Goal: Task Accomplishment & Management: Use online tool/utility

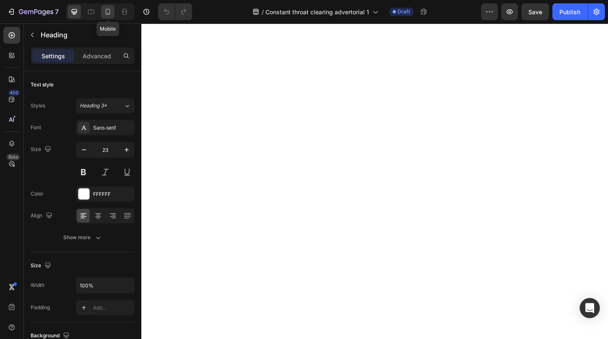
click at [109, 10] on icon at bounding box center [108, 12] width 8 height 8
type input "20"
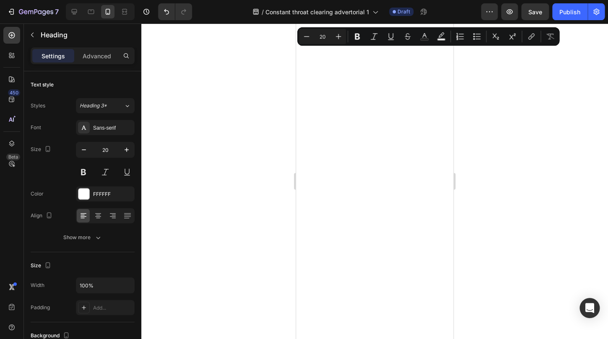
click at [520, 115] on div at bounding box center [374, 180] width 467 height 315
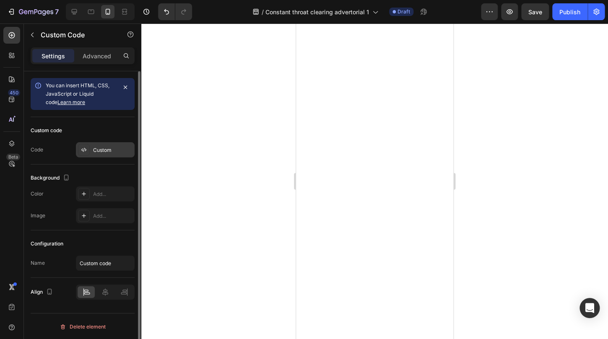
click at [103, 149] on div "Custom" at bounding box center [112, 150] width 39 height 8
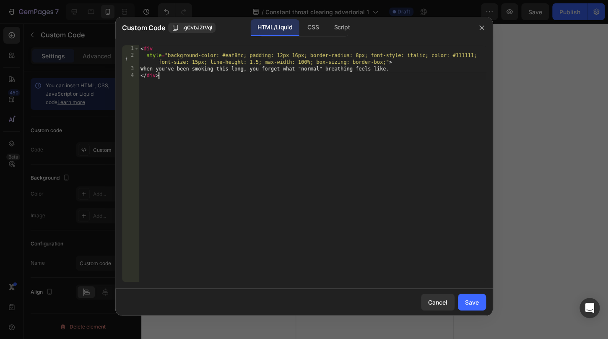
click at [402, 74] on div "< div style = "background-color: #eaf8fc; padding: 12px 16px; border-radius: 8p…" at bounding box center [312, 170] width 347 height 250
click at [401, 73] on div "< div style = "background-color: #eaf8fc; padding: 12px 16px; border-radius: 8p…" at bounding box center [312, 170] width 347 height 250
click at [399, 72] on div "< div style = "background-color: #eaf8fc; padding: 12px 16px; border-radius: 8p…" at bounding box center [312, 170] width 347 height 250
drag, startPoint x: 398, startPoint y: 71, endPoint x: 148, endPoint y: 69, distance: 250.5
click at [148, 69] on div "< div style = "background-color: #eaf8fc; padding: 12px 16px; border-radius: 8p…" at bounding box center [312, 170] width 347 height 250
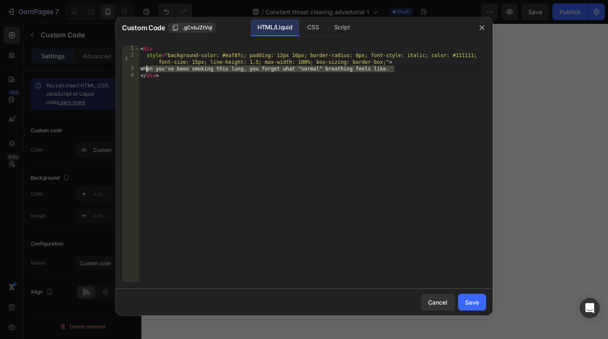
paste textarea "I was driving my family crazy"
type textarea "I was driving my family crazy."
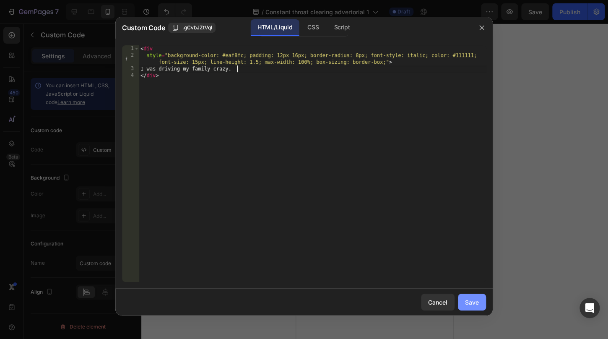
click at [472, 302] on div "Save" at bounding box center [472, 302] width 14 height 9
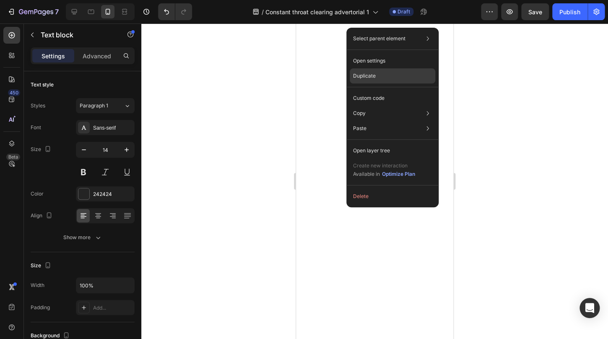
click at [375, 75] on p "Duplicate" at bounding box center [364, 76] width 23 height 8
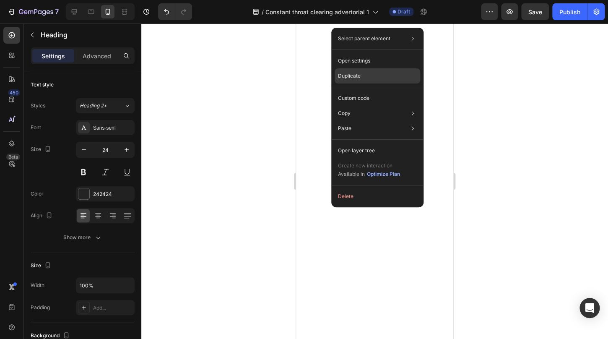
click at [369, 73] on div "Duplicate" at bounding box center [378, 75] width 86 height 15
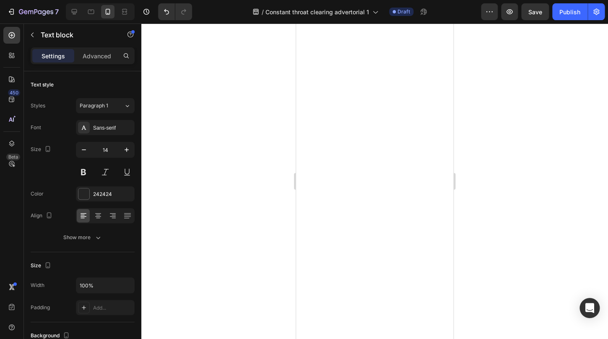
click at [527, 201] on div at bounding box center [374, 180] width 467 height 315
click at [579, 225] on div at bounding box center [374, 180] width 467 height 315
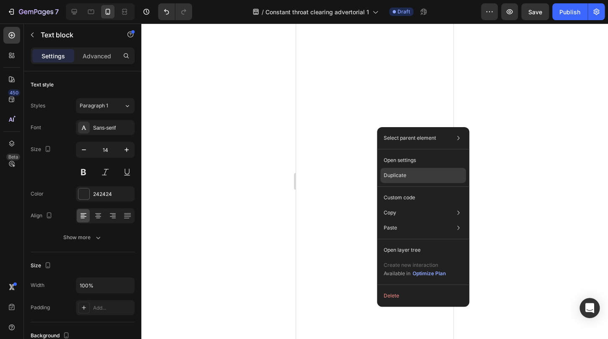
click at [408, 179] on div "Duplicate" at bounding box center [423, 175] width 86 height 15
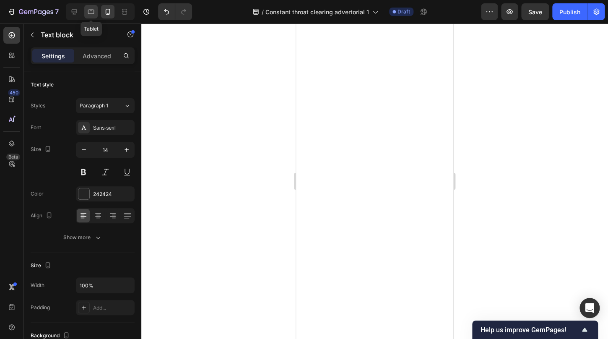
click at [92, 9] on icon at bounding box center [91, 12] width 8 height 8
type input "16"
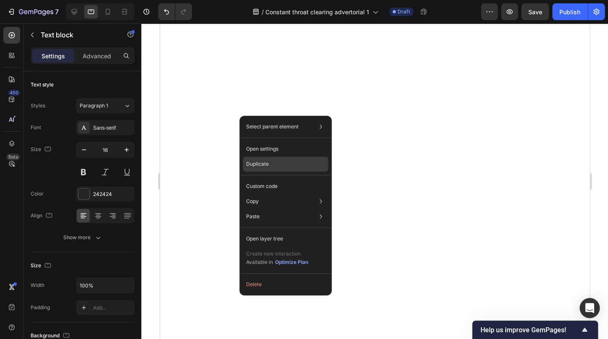
click at [271, 169] on div "Duplicate" at bounding box center [286, 163] width 86 height 15
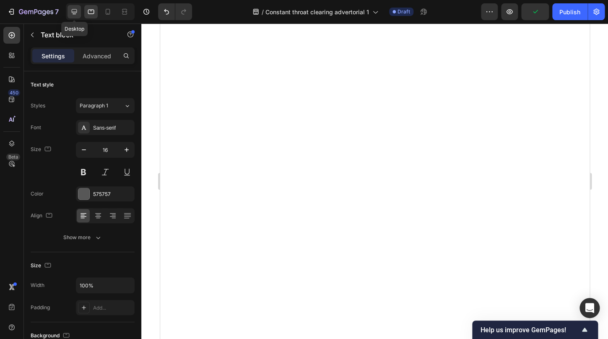
click at [75, 9] on icon at bounding box center [74, 12] width 8 height 8
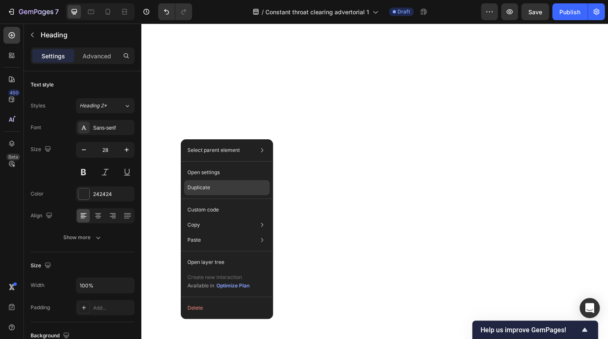
click at [214, 188] on div "Duplicate" at bounding box center [227, 187] width 86 height 15
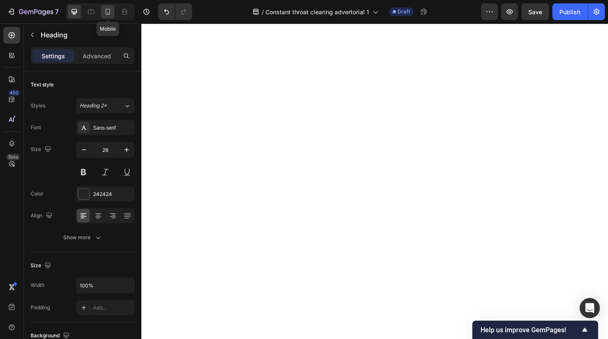
click at [112, 11] on icon at bounding box center [108, 12] width 8 height 8
type input "24"
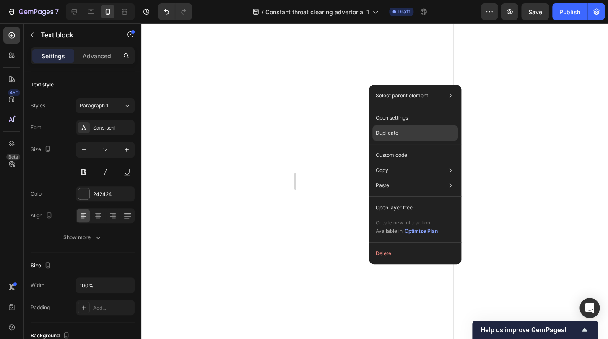
click at [404, 136] on div "Duplicate" at bounding box center [416, 132] width 86 height 15
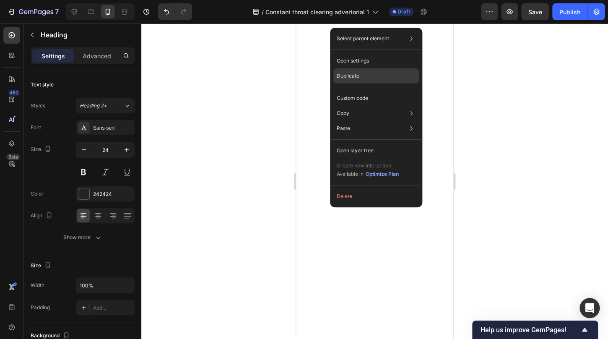
click at [354, 73] on p "Duplicate" at bounding box center [348, 76] width 23 height 8
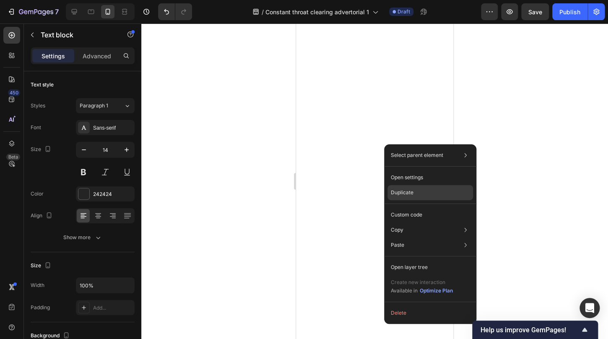
click at [430, 190] on div "Duplicate" at bounding box center [431, 192] width 86 height 15
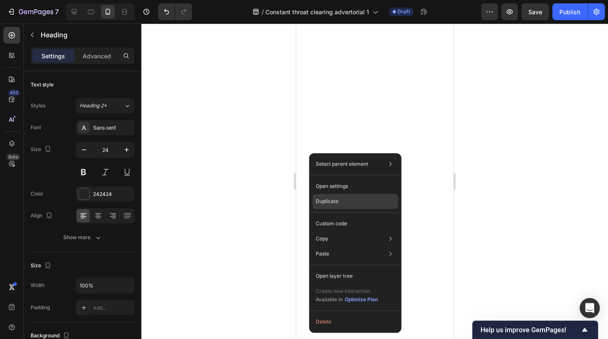
click at [352, 204] on div "Duplicate" at bounding box center [356, 201] width 86 height 15
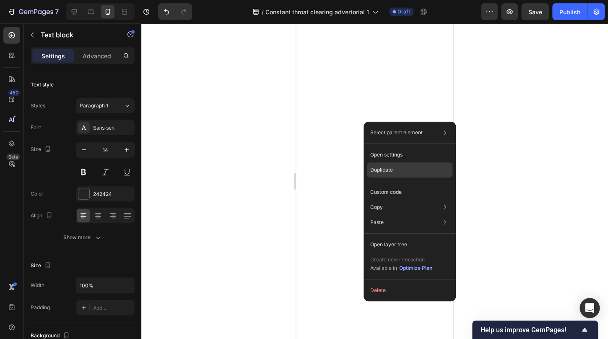
click at [400, 174] on div "Duplicate" at bounding box center [410, 169] width 86 height 15
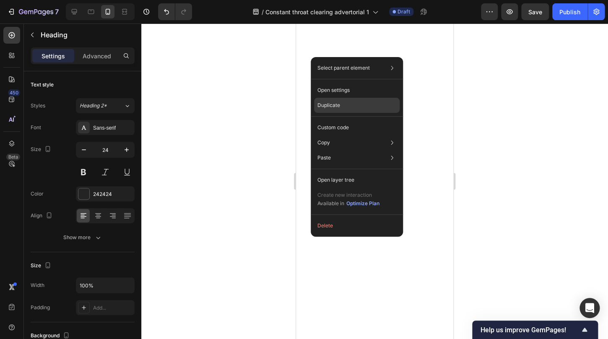
click at [357, 107] on div "Duplicate" at bounding box center [357, 105] width 86 height 15
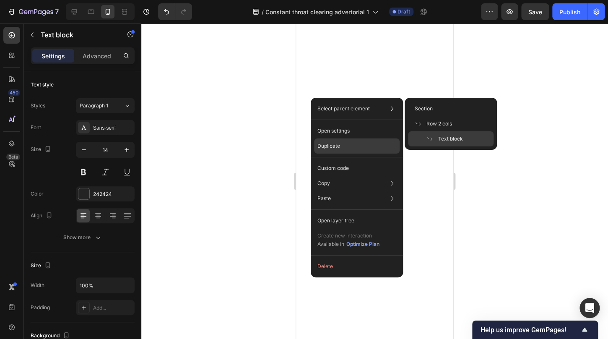
click at [343, 146] on div "Duplicate" at bounding box center [357, 145] width 86 height 15
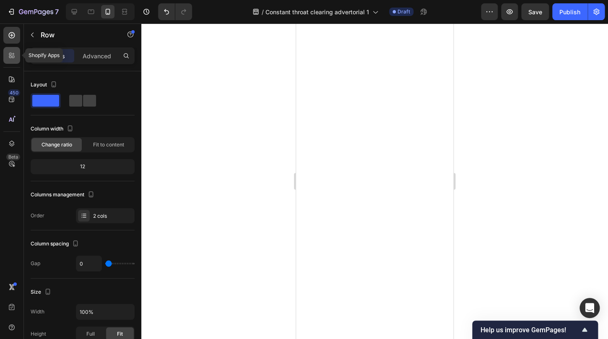
click at [17, 58] on div at bounding box center [11, 55] width 17 height 17
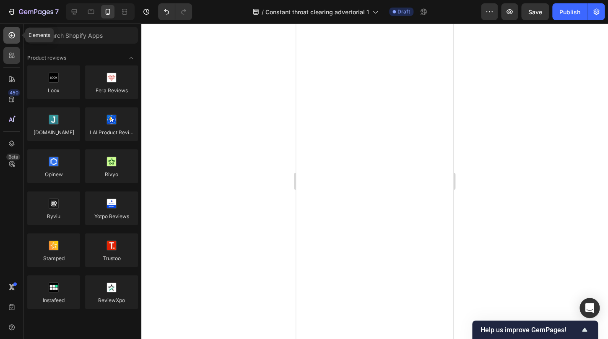
click at [15, 37] on icon at bounding box center [12, 35] width 8 height 8
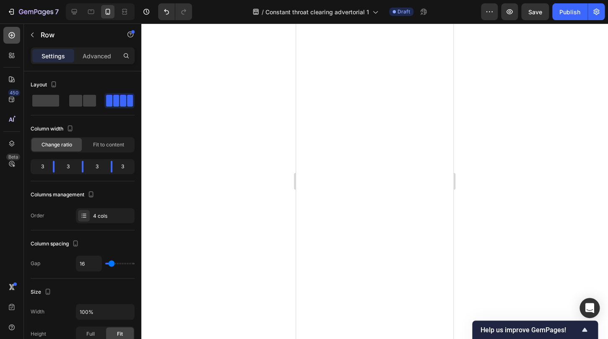
click at [17, 42] on div at bounding box center [11, 35] width 17 height 17
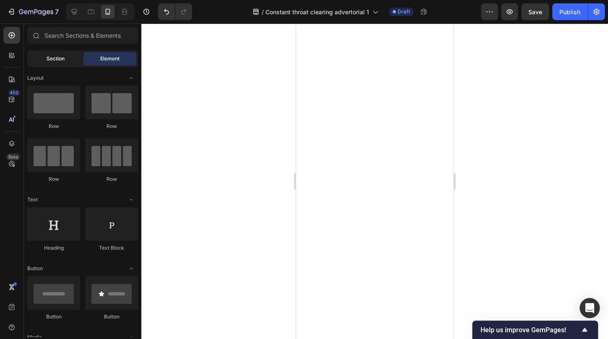
click at [64, 57] on span "Section" at bounding box center [56, 59] width 18 height 8
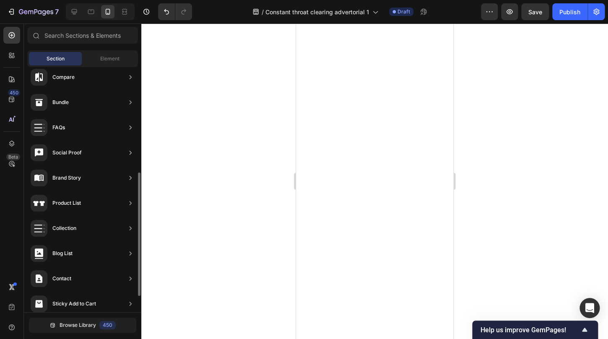
scroll to position [70, 0]
click at [116, 63] on div "Element" at bounding box center [109, 58] width 53 height 13
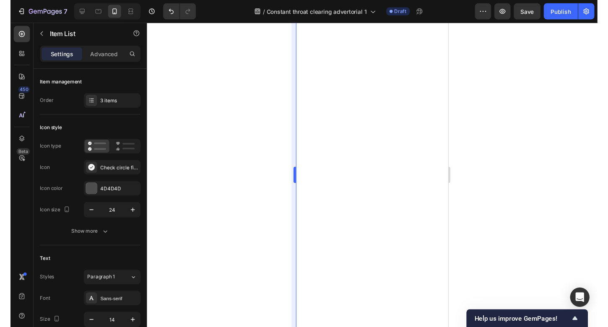
scroll to position [667, 0]
